Goal: Find specific page/section

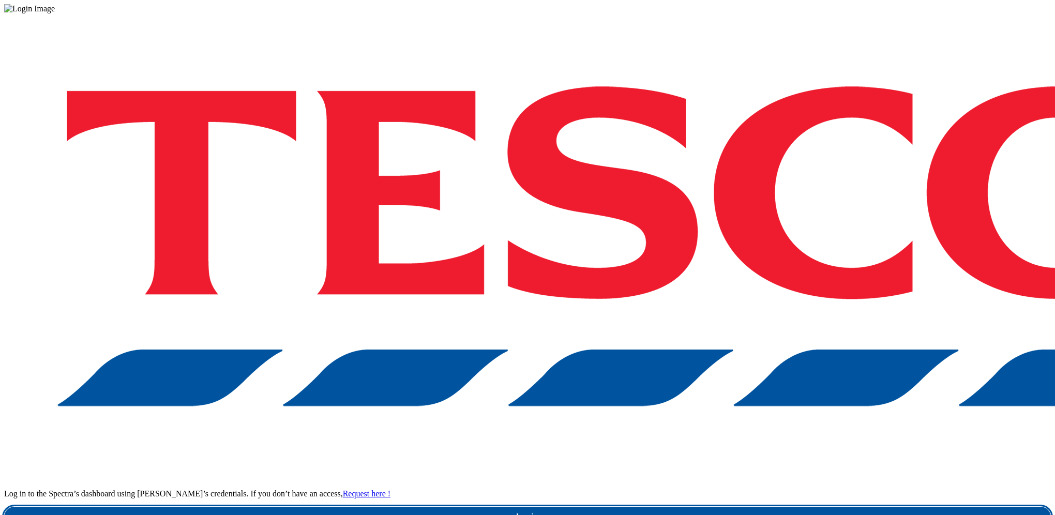
click at [821, 507] on link "Login" at bounding box center [527, 517] width 1047 height 21
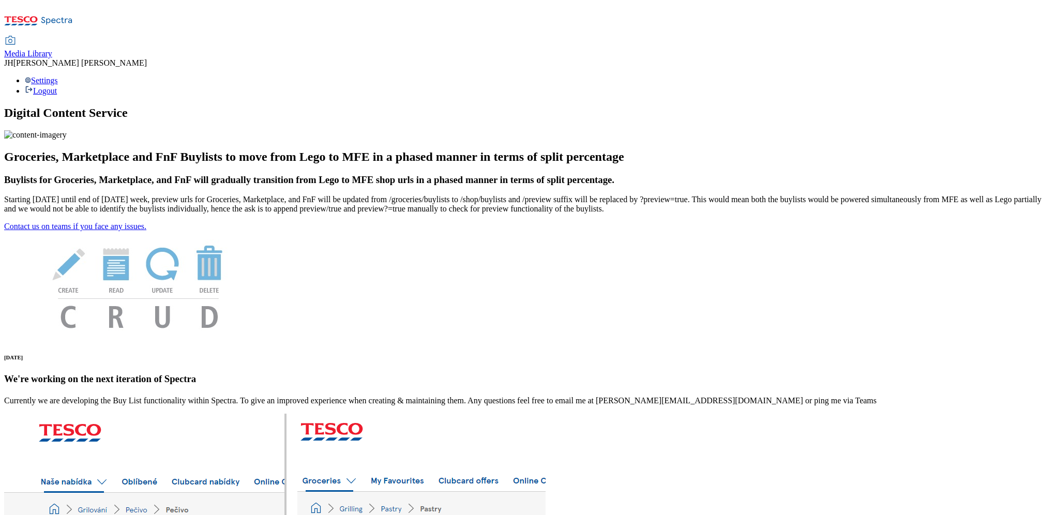
click at [52, 49] on div "Media Library" at bounding box center [28, 53] width 48 height 9
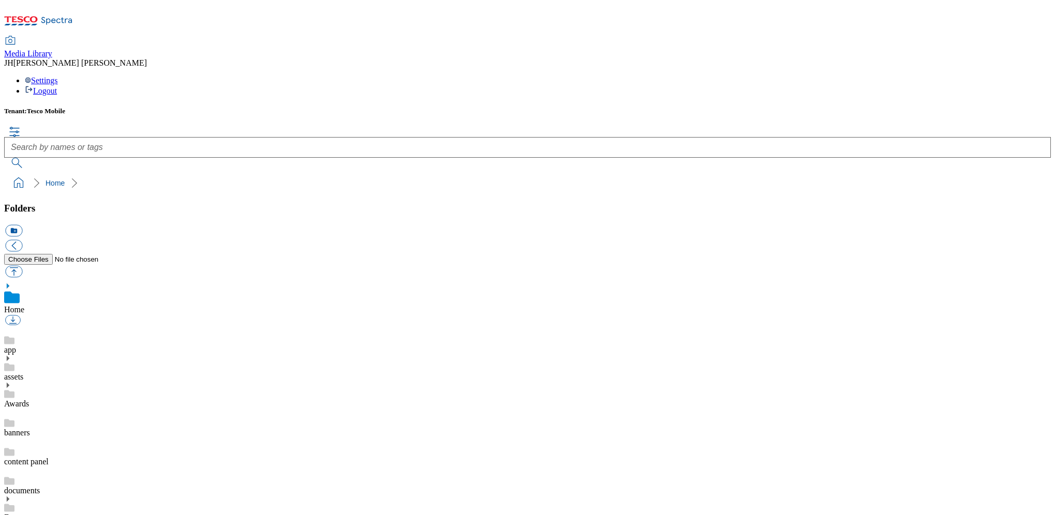
scroll to position [2, 0]
